Goal: Find specific page/section: Find specific page/section

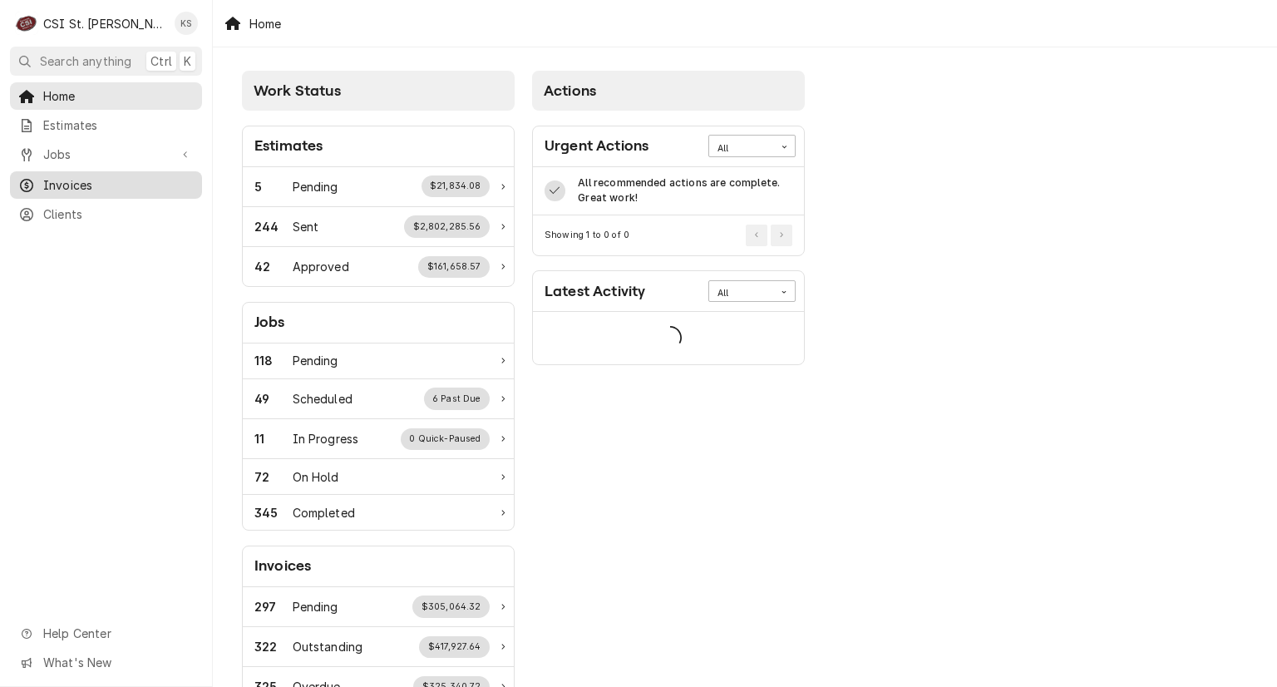
click at [63, 184] on span "Invoices" at bounding box center [118, 184] width 151 height 17
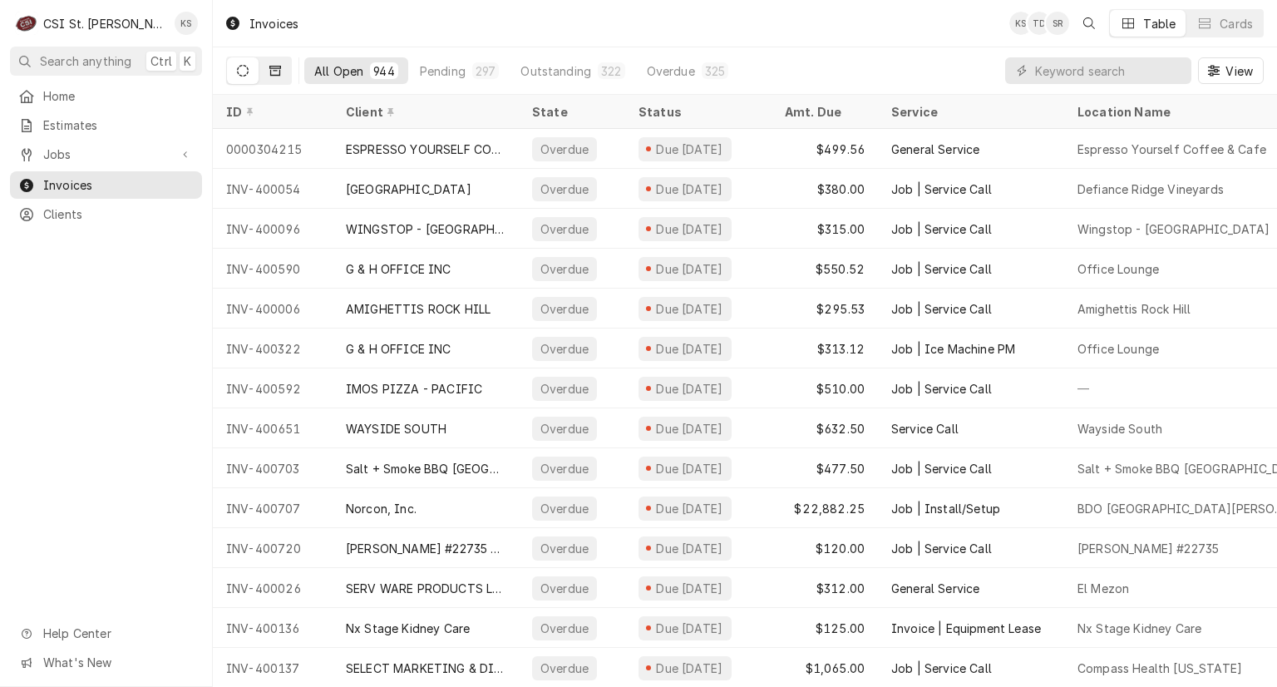
click at [269, 73] on button "Dynamic Content Wrapper" at bounding box center [275, 70] width 32 height 27
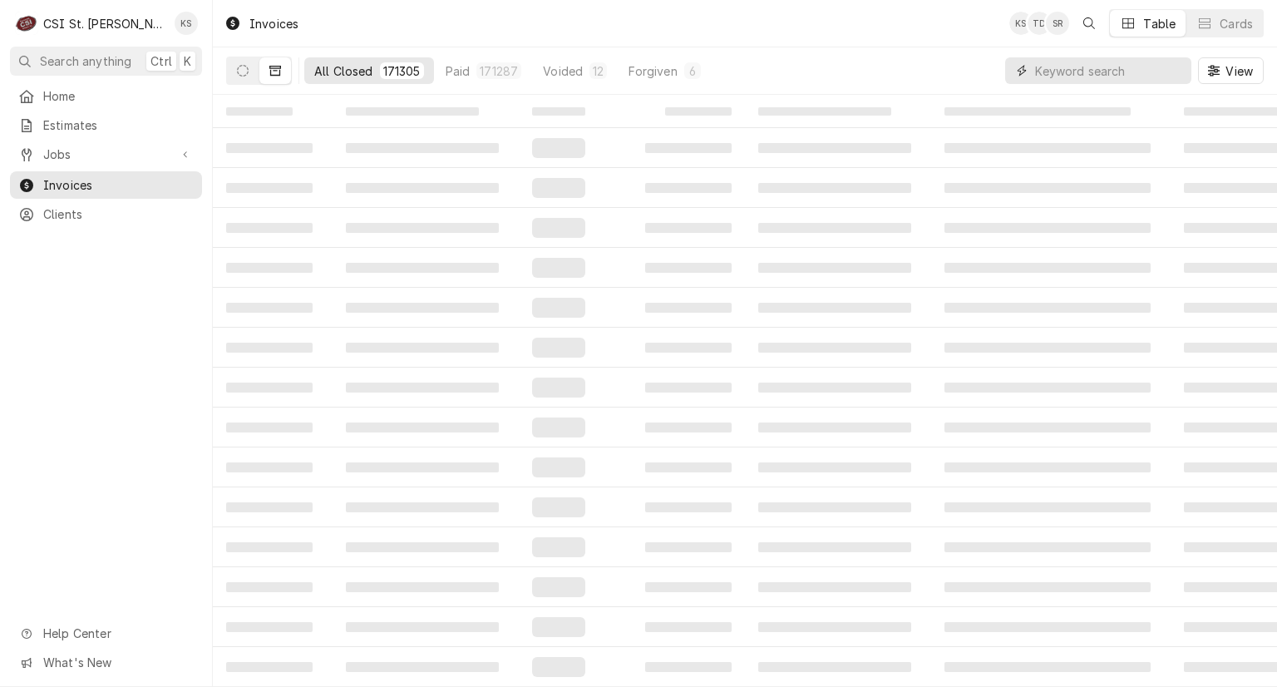
click at [1041, 67] on input "Dynamic Content Wrapper" at bounding box center [1109, 70] width 148 height 27
type input "sunset transportation"
click at [350, 67] on div "All Closed" at bounding box center [343, 70] width 59 height 17
click at [243, 68] on icon "Dynamic Content Wrapper" at bounding box center [243, 71] width 12 height 12
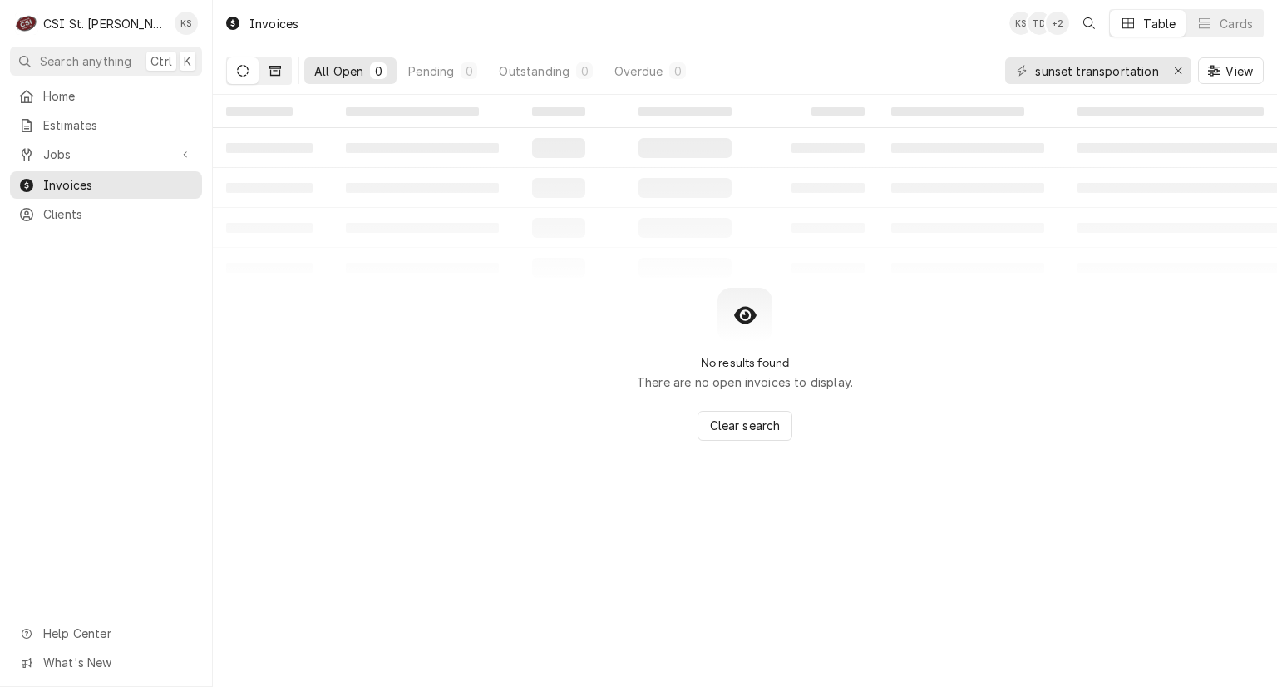
click at [274, 71] on icon "Dynamic Content Wrapper" at bounding box center [275, 71] width 12 height 10
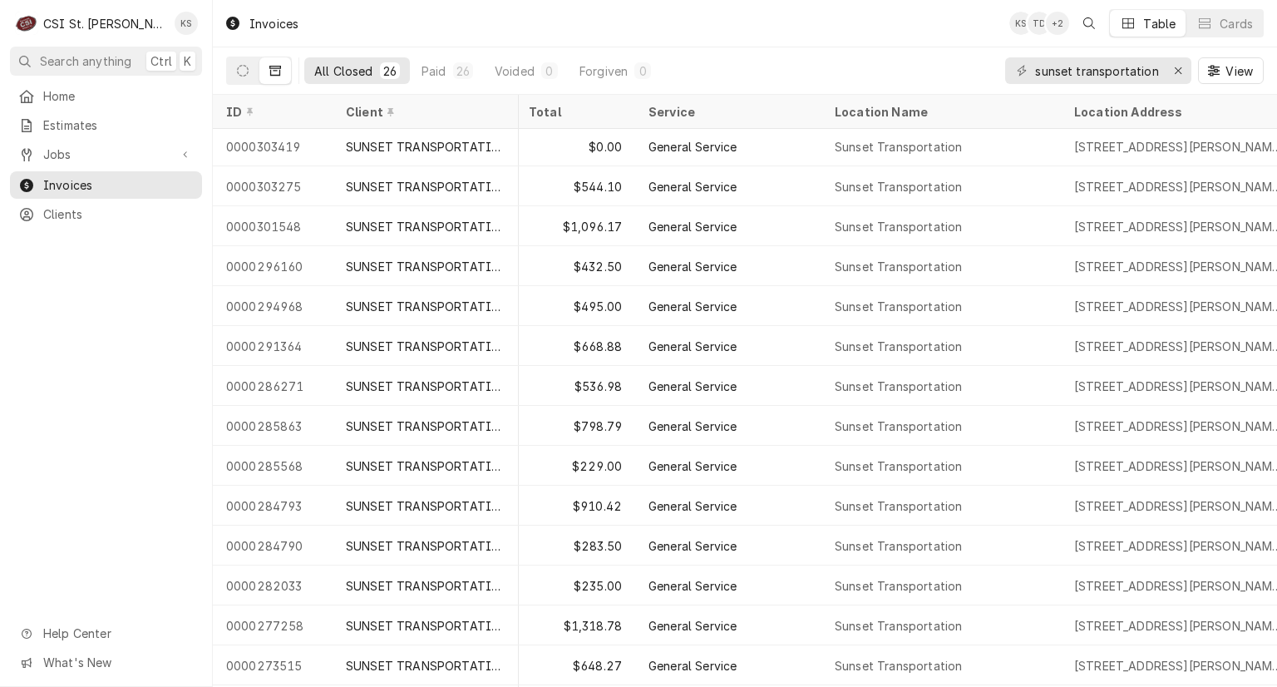
scroll to position [0, 110]
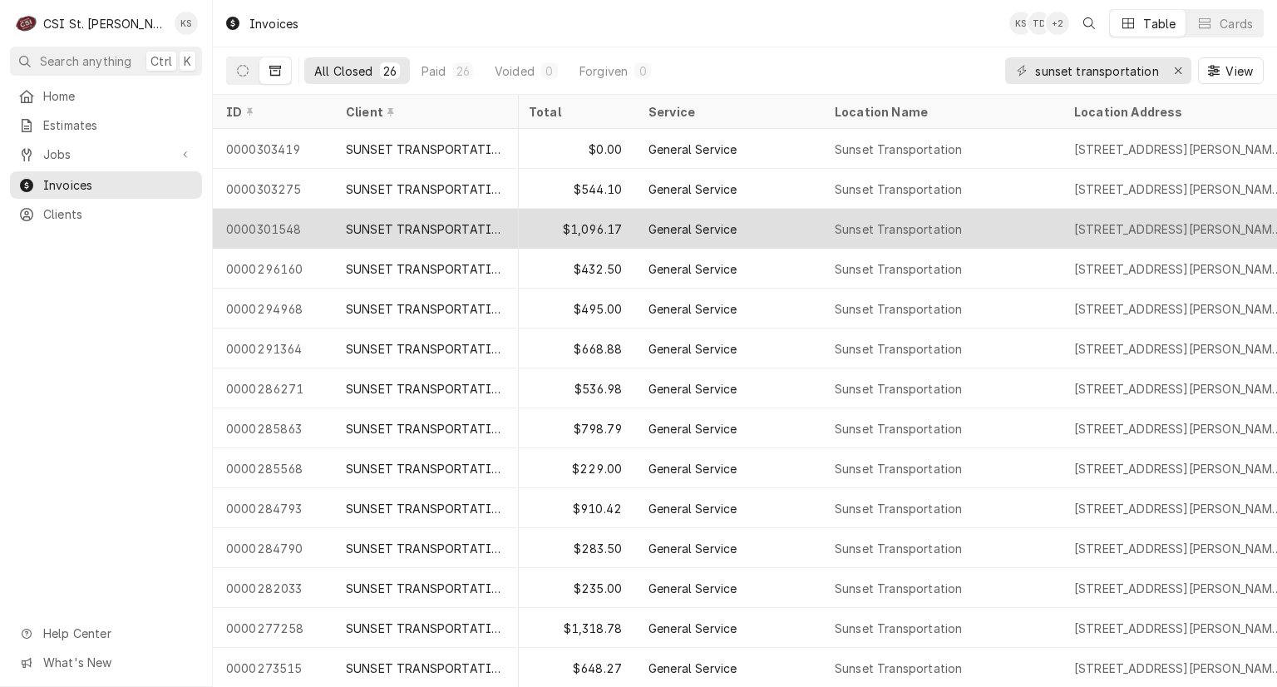
click at [551, 225] on div "$1,096.17" at bounding box center [576, 229] width 120 height 40
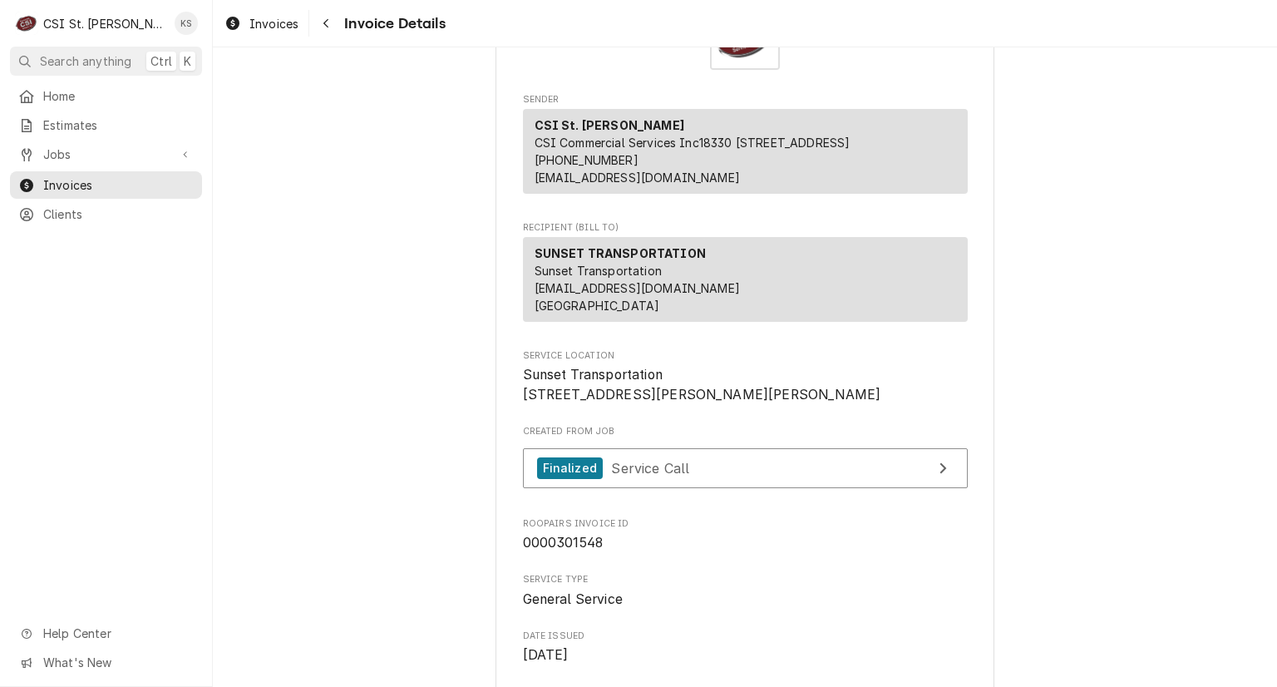
scroll to position [82, 0]
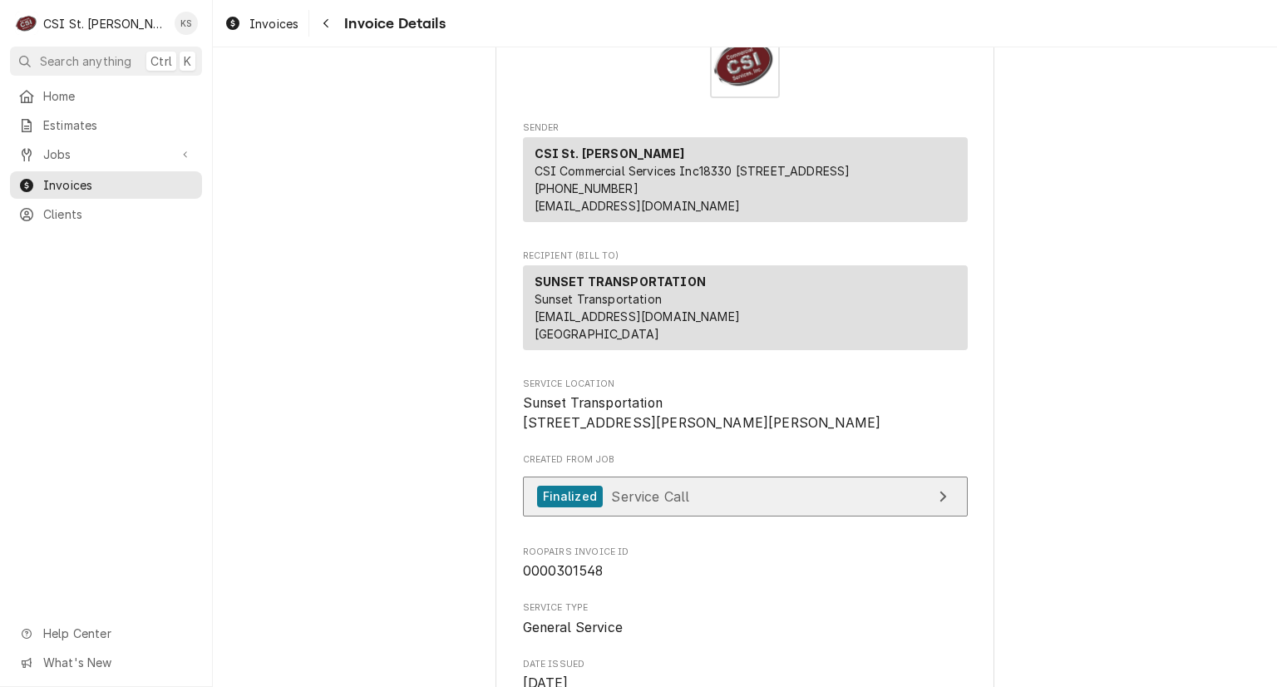
click at [565, 508] on div "Finalized" at bounding box center [570, 497] width 66 height 22
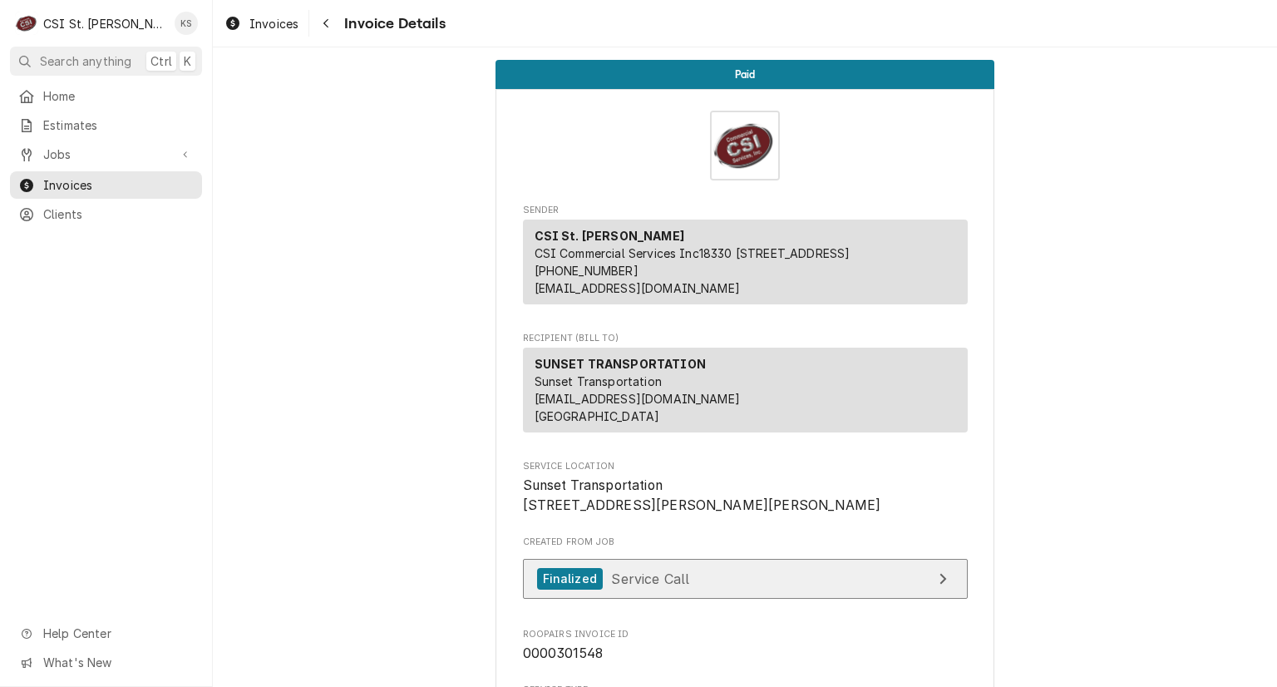
scroll to position [0, 0]
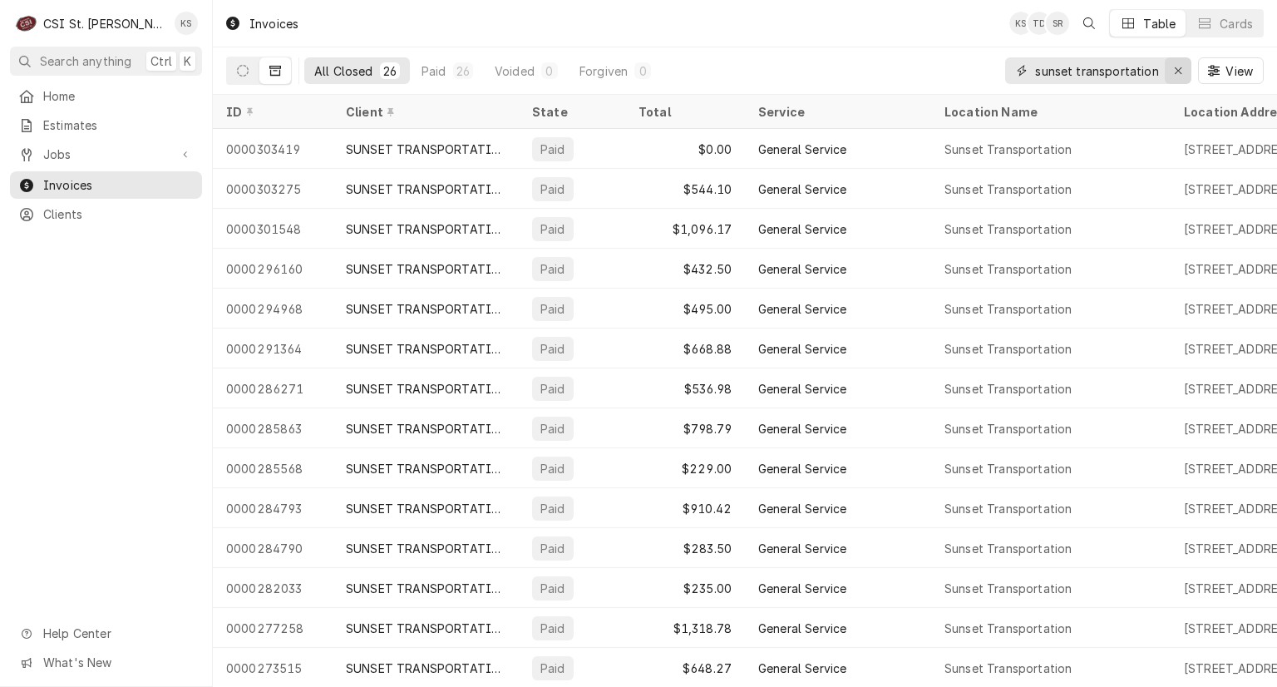
click at [1179, 73] on icon "Erase input" at bounding box center [1178, 71] width 9 height 12
